Goal: Information Seeking & Learning: Find specific fact

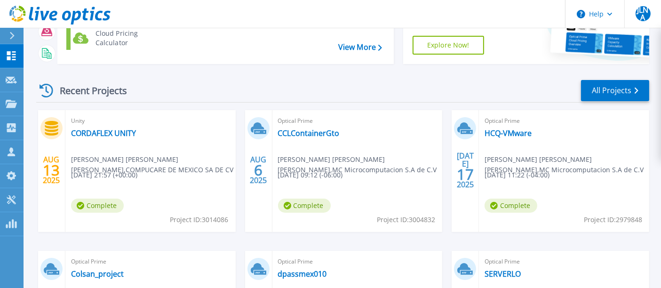
scroll to position [104, 0]
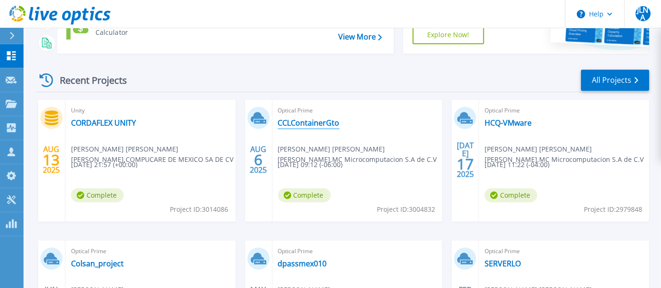
click at [314, 121] on link "CCLContainerGto" at bounding box center [309, 122] width 62 height 9
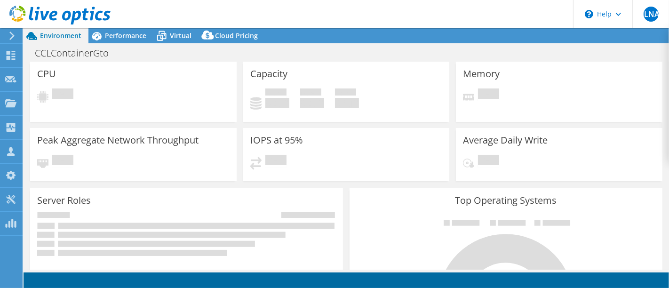
select select "USD"
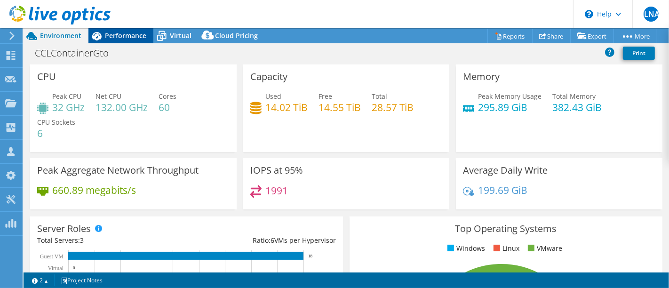
click at [131, 38] on span "Performance" at bounding box center [125, 35] width 41 height 9
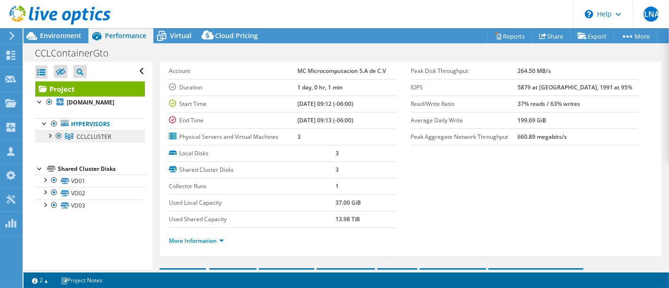
scroll to position [52, 0]
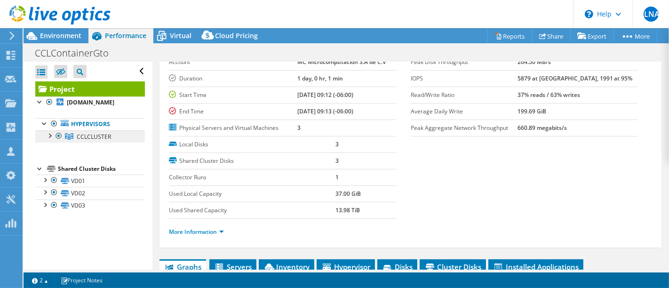
click at [79, 139] on span "CCLCLUSTER" at bounding box center [94, 137] width 34 height 8
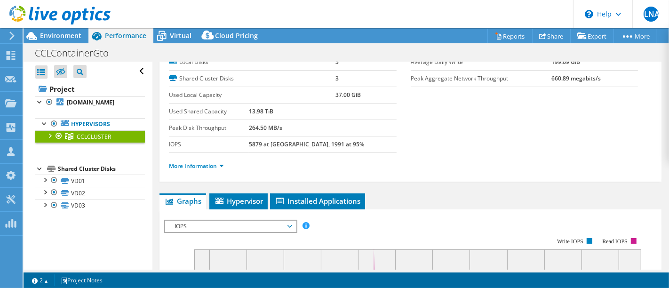
click at [50, 135] on div at bounding box center [49, 134] width 9 height 9
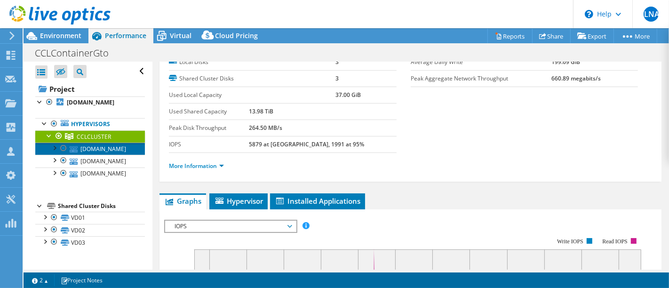
click at [109, 145] on link "[DOMAIN_NAME]" at bounding box center [90, 148] width 110 height 12
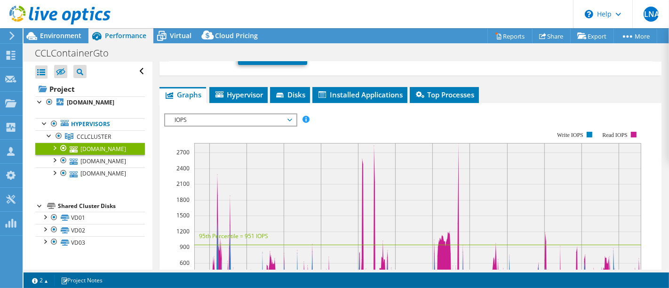
scroll to position [104, 0]
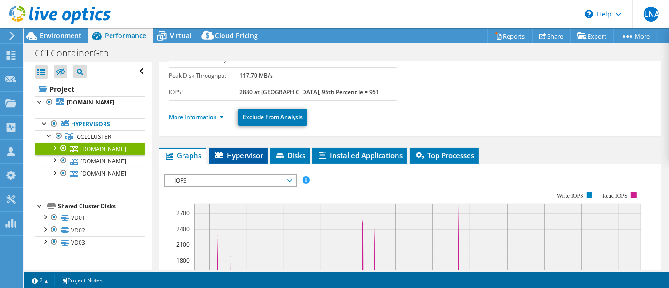
click at [238, 151] on span "Hypervisor" at bounding box center [238, 154] width 49 height 9
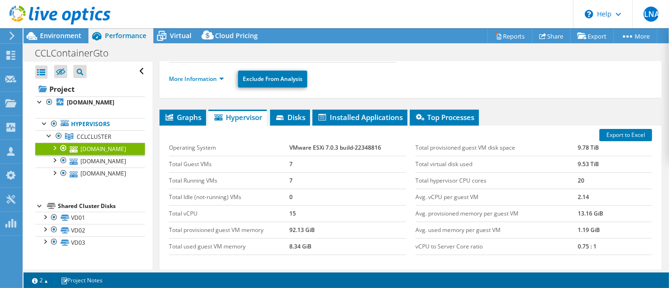
scroll to position [157, 0]
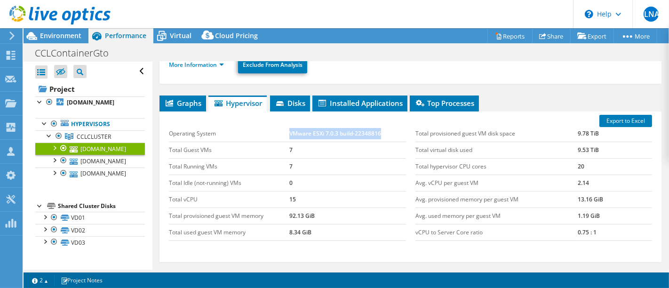
drag, startPoint x: 288, startPoint y: 133, endPoint x: 378, endPoint y: 129, distance: 89.9
click at [378, 129] on td "VMware ESXi 7.0.3 build-22348816" at bounding box center [347, 134] width 117 height 16
copy td "VMware ESXi 7.0.3 build-22348816"
